Goal: Information Seeking & Learning: Learn about a topic

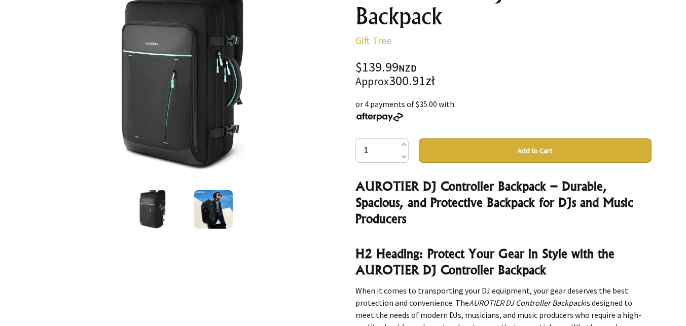
scroll to position [253, 0]
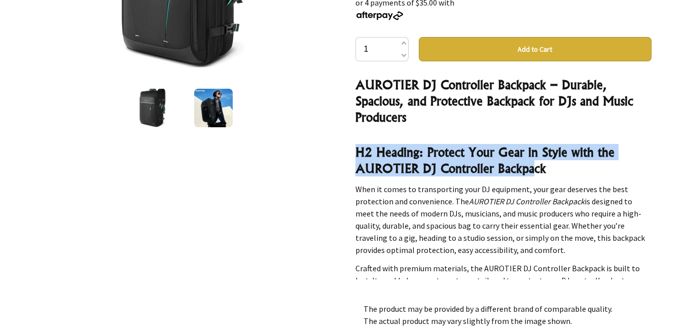
drag, startPoint x: 358, startPoint y: 153, endPoint x: 537, endPoint y: 165, distance: 179.3
click at [537, 165] on strong "H2 Heading: Protect Your Gear in Style with the AUROTIER DJ Controller Backpack" at bounding box center [484, 159] width 259 height 31
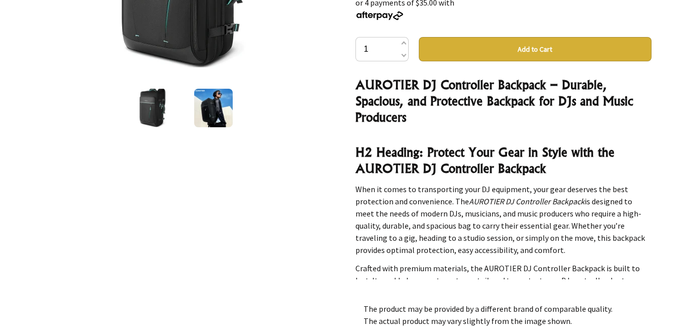
click at [546, 163] on h3 "H2 Heading: Protect Your Gear in Style with the AUROTIER DJ Controller Backpack" at bounding box center [503, 160] width 296 height 32
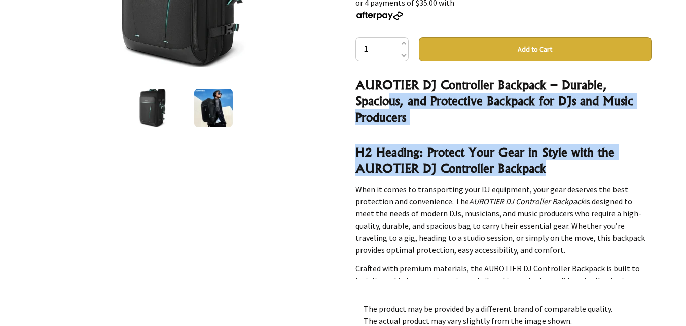
drag, startPoint x: 566, startPoint y: 164, endPoint x: 390, endPoint y: 94, distance: 189.2
click at [384, 93] on div "AUROTIER DJ Controller Backpack – Durable, Spacious, and Protective Backpack fo…" at bounding box center [503, 178] width 296 height 203
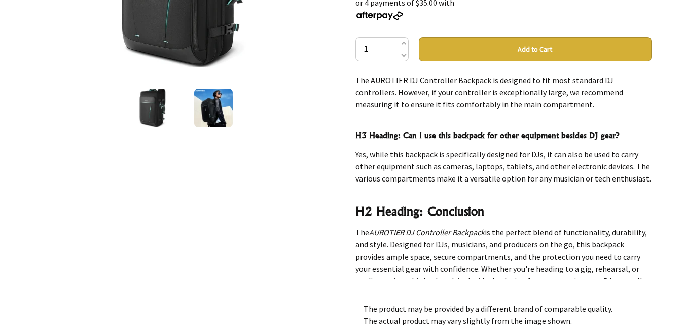
scroll to position [3082, 0]
drag, startPoint x: 357, startPoint y: 208, endPoint x: 470, endPoint y: 266, distance: 126.7
click at [468, 267] on p "The AUROTIER DJ Controller Backpack is the perfect blend of functionality, dura…" at bounding box center [503, 262] width 296 height 73
click at [473, 264] on p "The AUROTIER DJ Controller Backpack is the perfect blend of functionality, dura…" at bounding box center [503, 262] width 296 height 73
drag, startPoint x: 482, startPoint y: 265, endPoint x: 360, endPoint y: 236, distance: 125.5
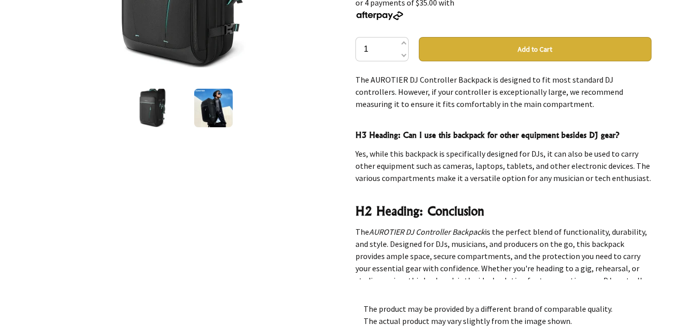
click at [360, 236] on p "The AUROTIER DJ Controller Backpack is the perfect blend of functionality, dura…" at bounding box center [503, 262] width 296 height 73
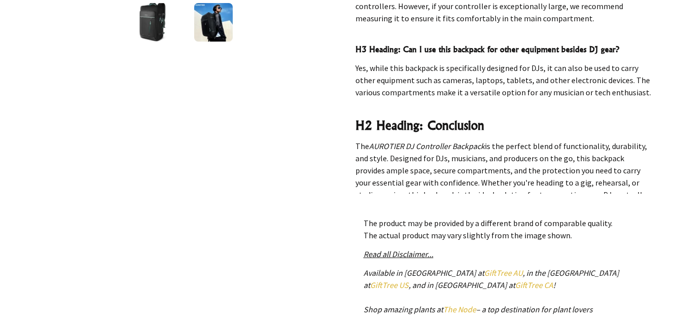
scroll to position [405, 0]
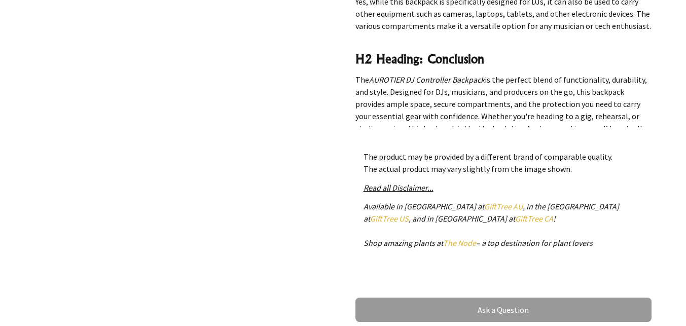
click at [498, 115] on p "The AUROTIER DJ Controller Backpack is the perfect blend of functionality, dura…" at bounding box center [503, 109] width 296 height 73
drag, startPoint x: 501, startPoint y: 111, endPoint x: 346, endPoint y: 55, distance: 164.5
click at [347, 55] on div "AUROTIER DJ Controller Backpack Gift Tree $139.99 NZD Approx 300.91zł or 4 paym…" at bounding box center [503, 27] width 312 height 618
click at [468, 168] on p "The product may be provided by a different brand of comparable quality. The act…" at bounding box center [503, 163] width 280 height 24
drag, startPoint x: 362, startPoint y: 158, endPoint x: 566, endPoint y: 169, distance: 203.5
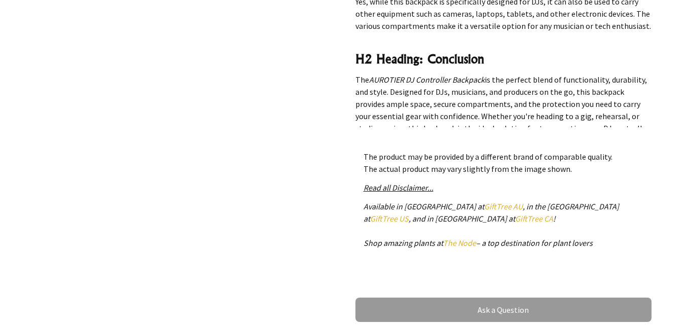
click at [566, 169] on div "The product may be provided by a different brand of comparable quality. The act…" at bounding box center [503, 203] width 296 height 123
click at [566, 169] on p "The product may be provided by a different brand of comparable quality. The act…" at bounding box center [503, 163] width 280 height 24
drag, startPoint x: 581, startPoint y: 170, endPoint x: 347, endPoint y: 59, distance: 259.8
click at [347, 59] on div "AUROTIER DJ Controller Backpack Gift Tree $139.99 NZD Approx 300.91zł or 4 paym…" at bounding box center [503, 27] width 312 height 618
click at [500, 167] on p "The product may be provided by a different brand of comparable quality. The act…" at bounding box center [503, 163] width 280 height 24
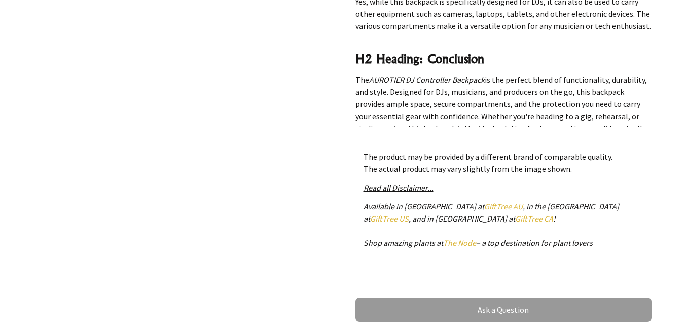
drag, startPoint x: 590, startPoint y: 171, endPoint x: 366, endPoint y: 156, distance: 224.0
click at [366, 156] on p "The product may be provided by a different brand of comparable quality. The act…" at bounding box center [503, 163] width 280 height 24
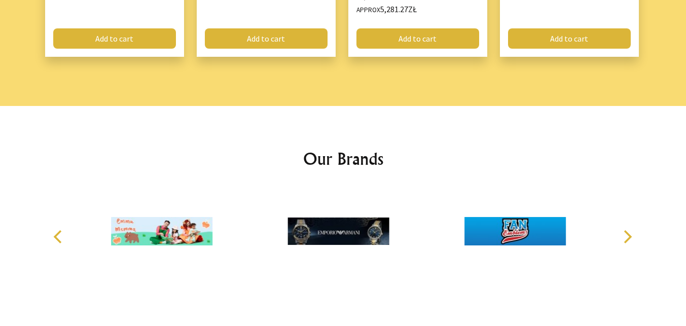
scroll to position [1506, 0]
